Goal: Navigation & Orientation: Find specific page/section

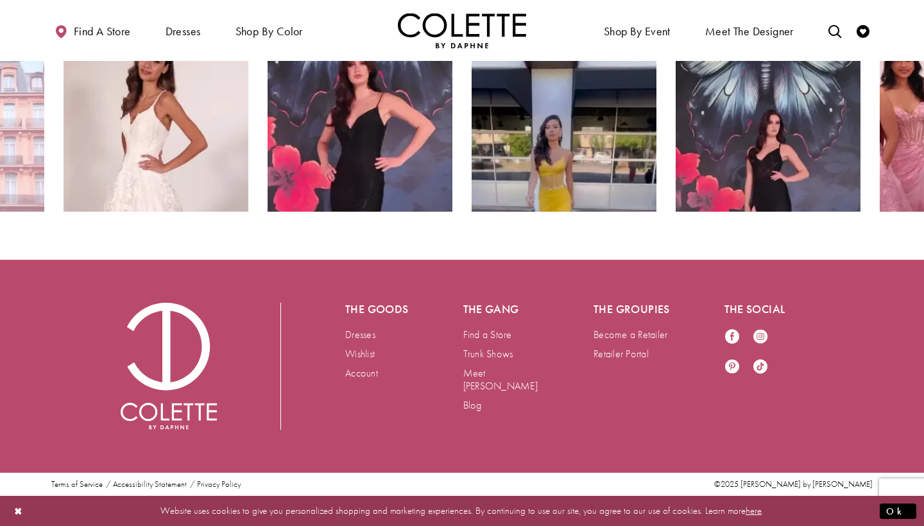
scroll to position [2346, 0]
click at [499, 337] on link "Find a Store" at bounding box center [487, 334] width 49 height 13
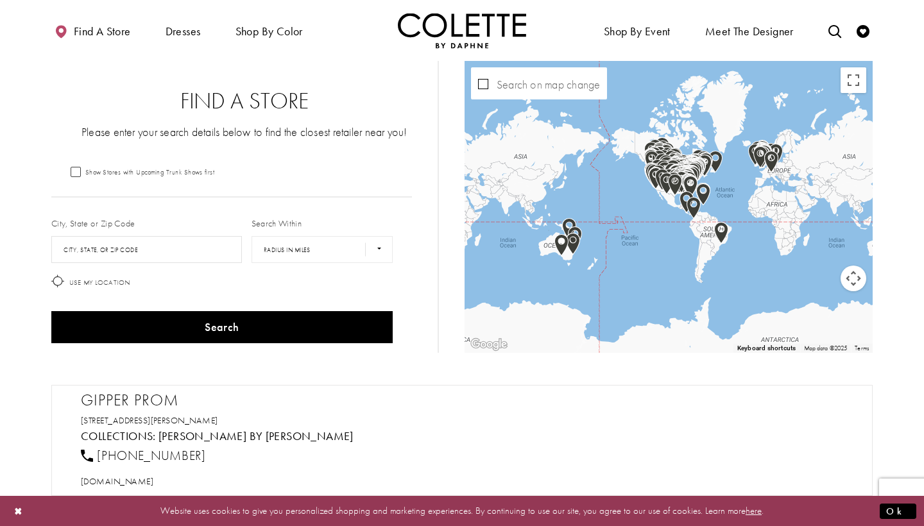
click at [695, 214] on img "Map with store locations" at bounding box center [694, 208] width 14 height 22
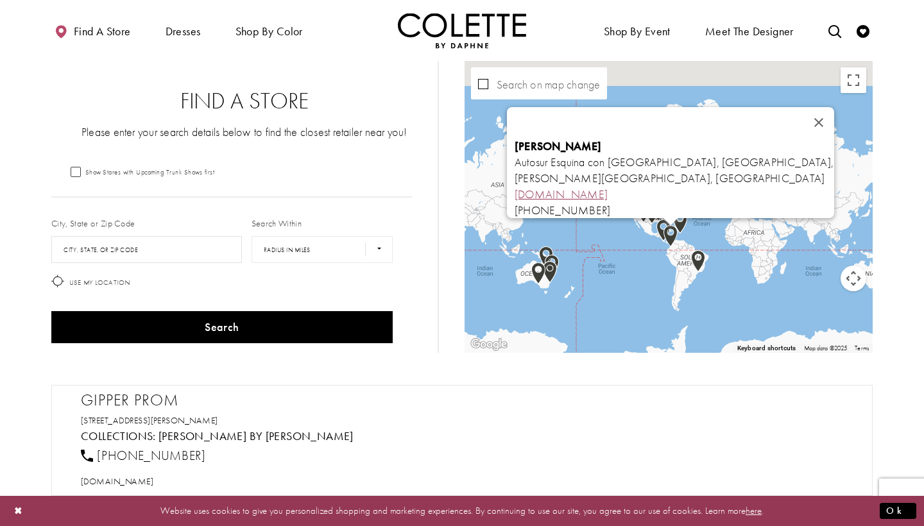
click at [585, 187] on link "[DOMAIN_NAME]" at bounding box center [561, 194] width 93 height 15
click at [818, 112] on button "Close" at bounding box center [819, 122] width 31 height 31
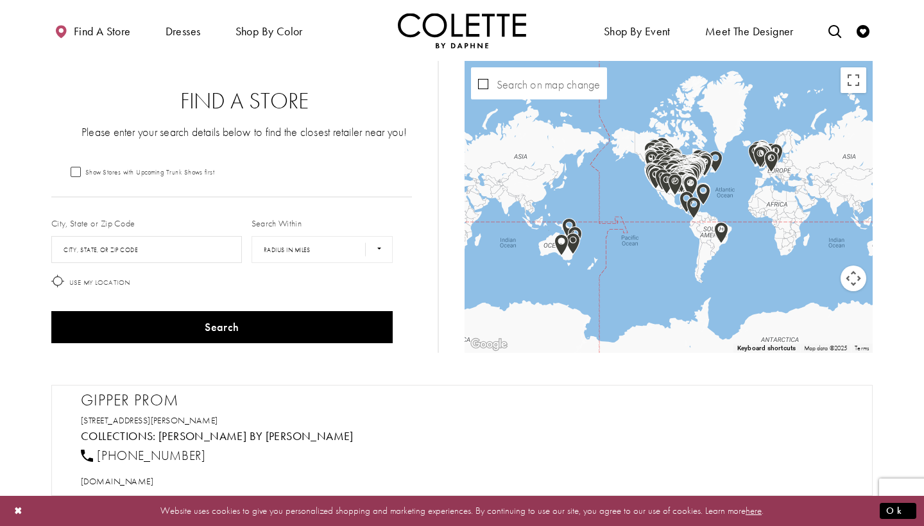
click at [761, 162] on img "Map with store locations" at bounding box center [761, 157] width 14 height 22
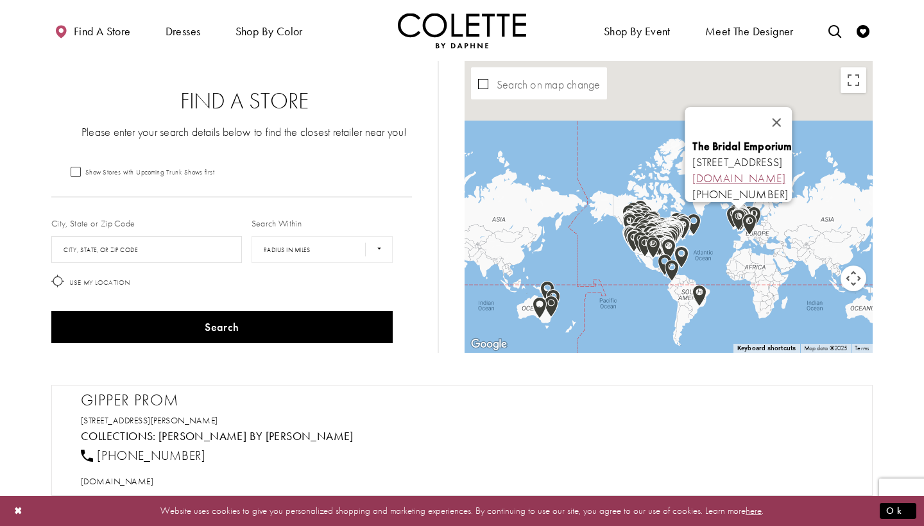
click at [719, 174] on link "[DOMAIN_NAME]" at bounding box center [739, 178] width 93 height 15
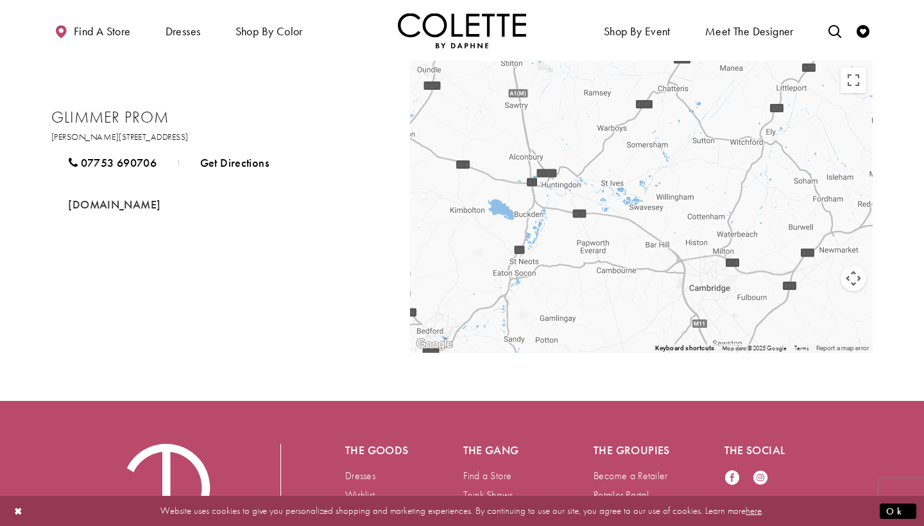
click at [110, 209] on span "[DOMAIN_NAME]" at bounding box center [114, 204] width 92 height 15
